Goal: Task Accomplishment & Management: Use online tool/utility

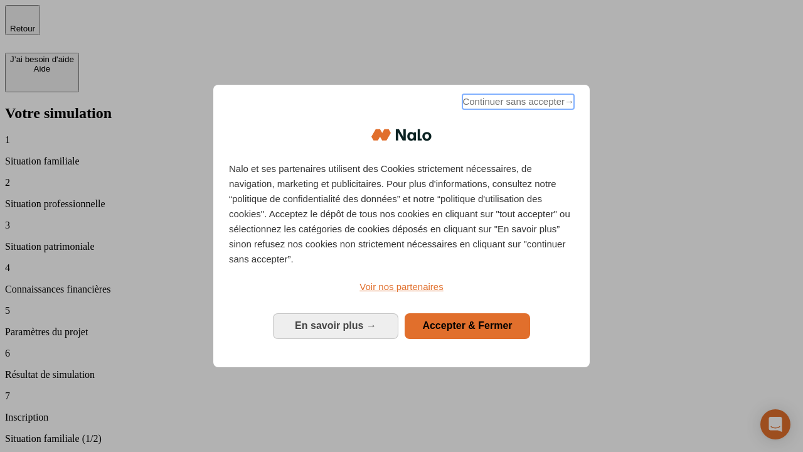
click at [517, 103] on span "Continuer sans accepter →" at bounding box center [518, 101] width 112 height 15
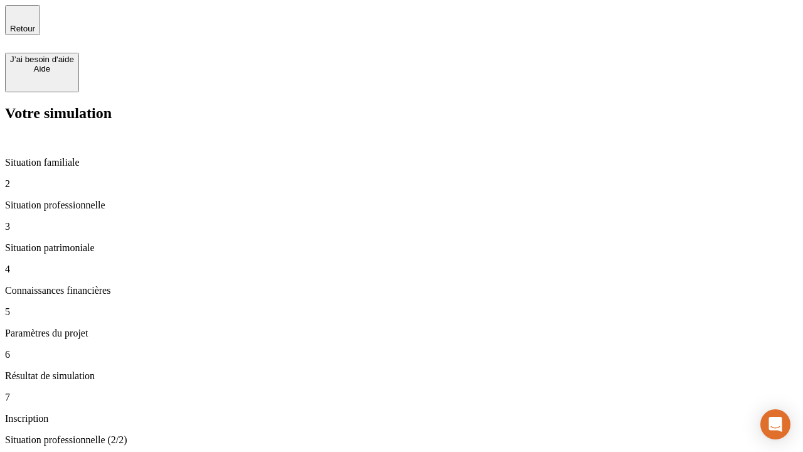
type input "30 000"
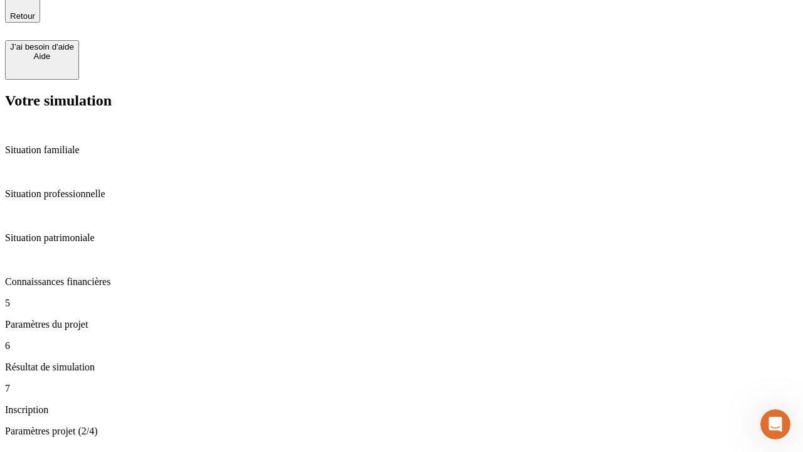
type input "25"
type input "64"
type input "1 000"
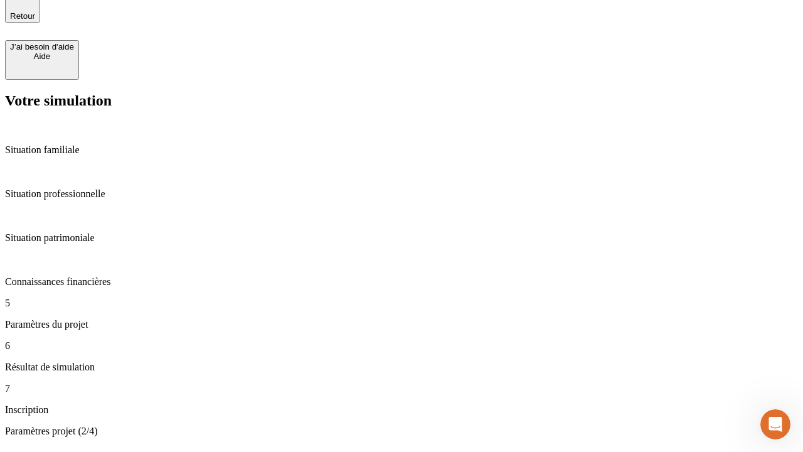
type input "640"
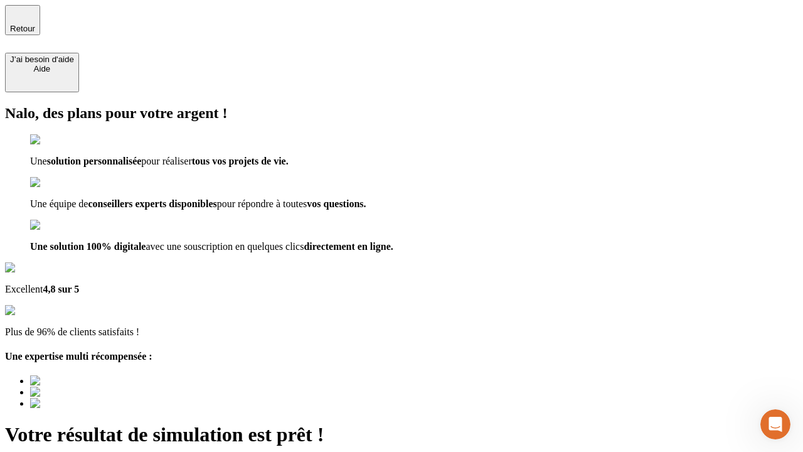
type input "[EMAIL_ADDRESS][PERSON_NAME][DOMAIN_NAME]"
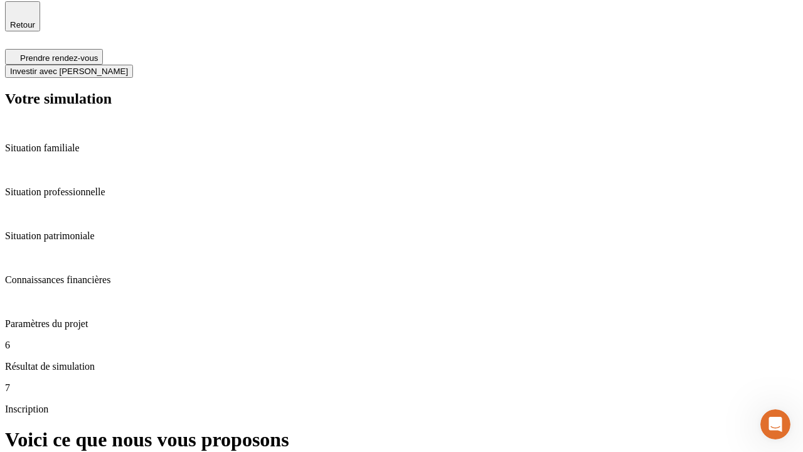
click at [128, 66] on span "Investir avec [PERSON_NAME]" at bounding box center [69, 70] width 118 height 9
